Goal: Task Accomplishment & Management: Manage account settings

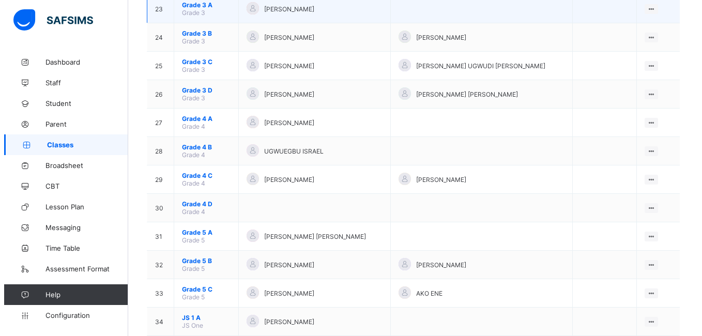
scroll to position [930, 0]
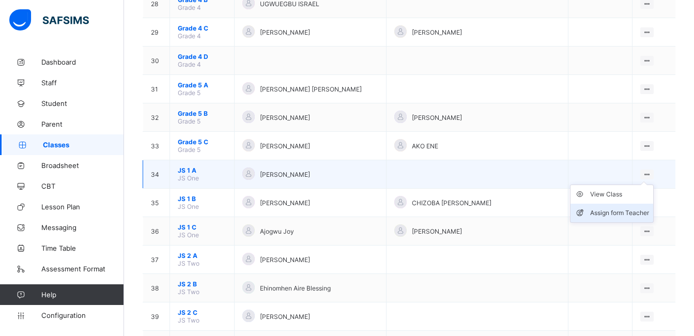
click at [638, 208] on div "Assign form Teacher" at bounding box center [619, 213] width 59 height 10
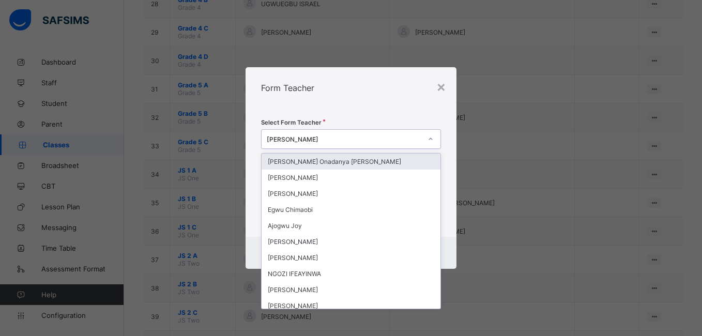
click at [324, 137] on div "[PERSON_NAME]" at bounding box center [344, 139] width 154 height 8
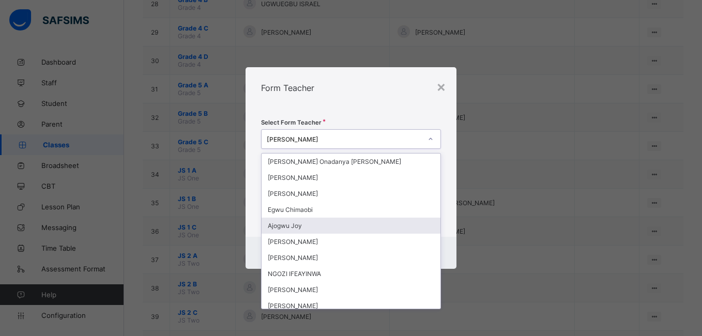
click at [293, 224] on div "Ajogwu Joy" at bounding box center [350, 225] width 178 height 16
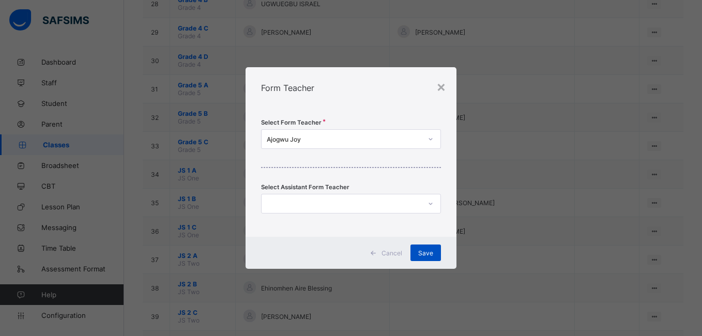
click at [423, 254] on span "Save" at bounding box center [425, 253] width 15 height 8
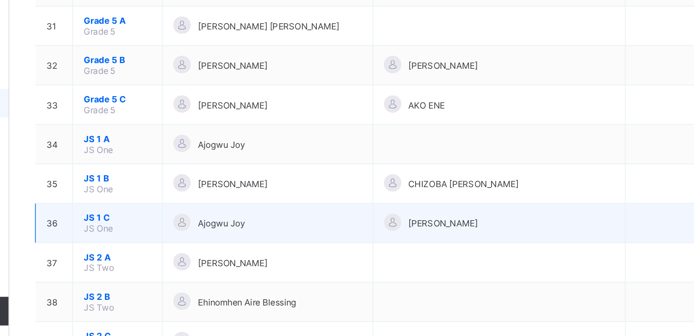
click at [491, 228] on div "[PERSON_NAME]" at bounding box center [477, 231] width 166 height 14
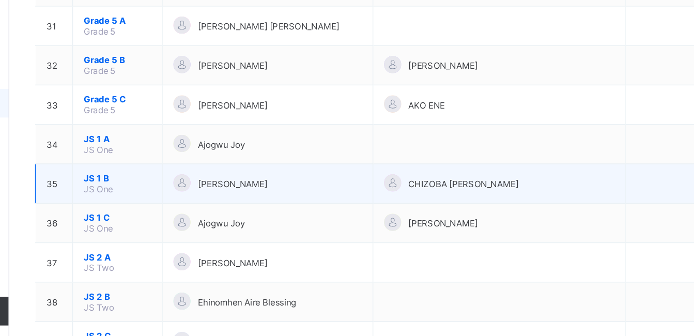
click at [491, 199] on span "CHIZOBA [PERSON_NAME]" at bounding box center [452, 203] width 80 height 8
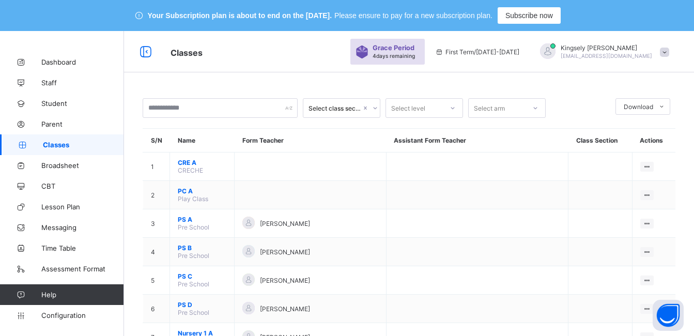
scroll to position [930, 0]
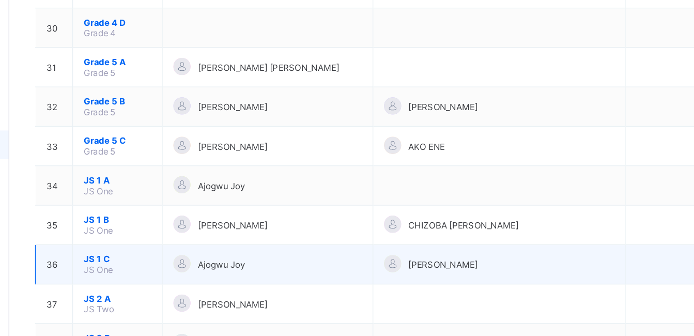
click at [189, 230] on span "JS 1 C" at bounding box center [202, 227] width 49 height 8
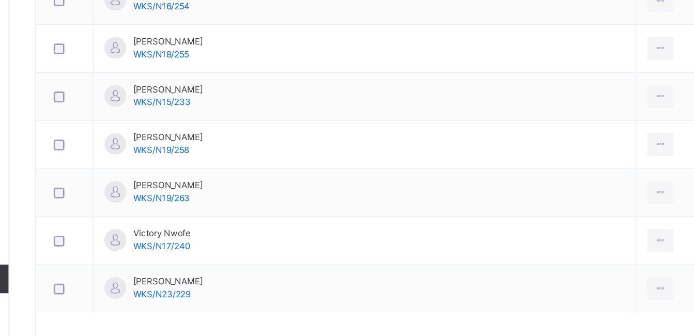
scroll to position [990, 0]
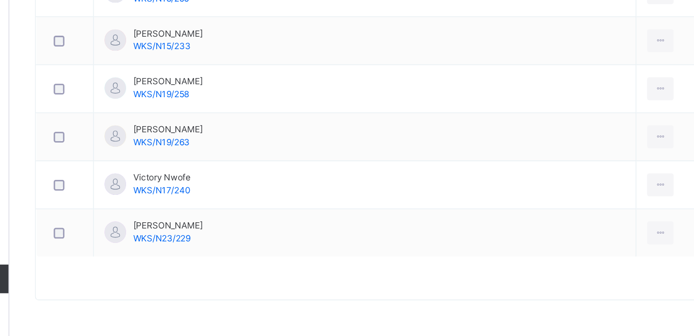
click at [119, 295] on span "Help" at bounding box center [82, 294] width 82 height 10
click at [120, 295] on span "Help" at bounding box center [82, 294] width 82 height 10
drag, startPoint x: 120, startPoint y: 295, endPoint x: 120, endPoint y: 303, distance: 7.3
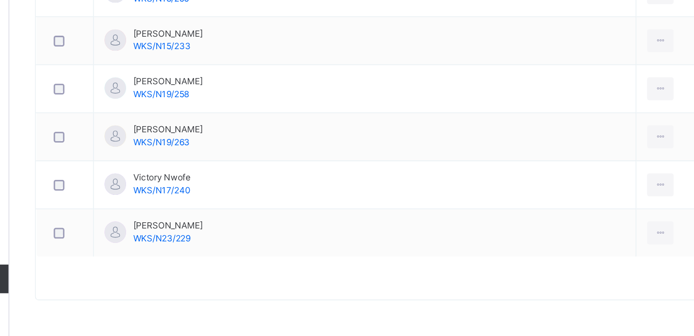
click at [120, 303] on link "Help" at bounding box center [61, 294] width 123 height 21
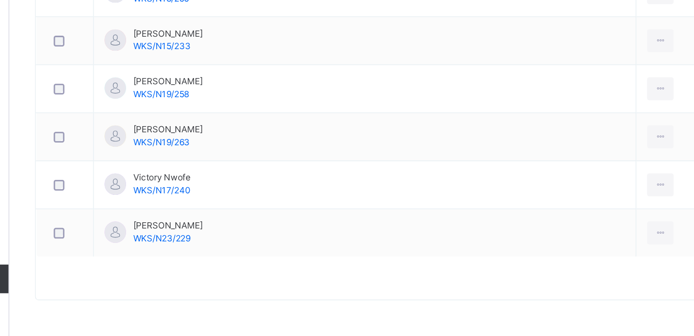
click at [120, 303] on link "Help" at bounding box center [61, 294] width 123 height 21
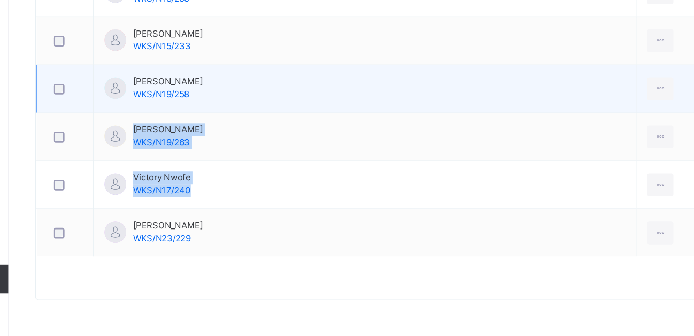
drag, startPoint x: 580, startPoint y: 229, endPoint x: 510, endPoint y: 155, distance: 101.6
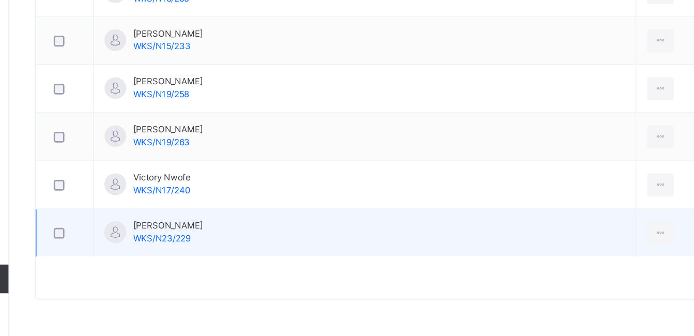
drag, startPoint x: 495, startPoint y: 288, endPoint x: 460, endPoint y: 251, distance: 50.8
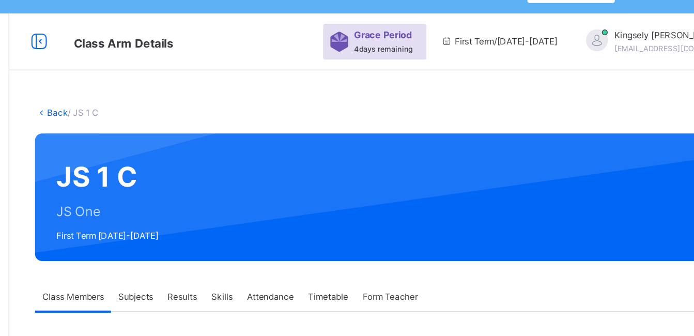
scroll to position [0, 0]
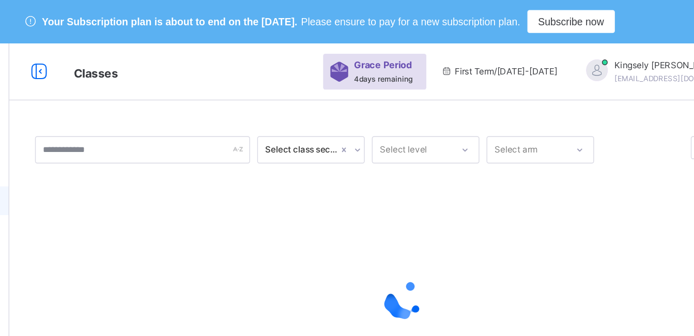
scroll to position [31, 0]
